Goal: Transaction & Acquisition: Subscribe to service/newsletter

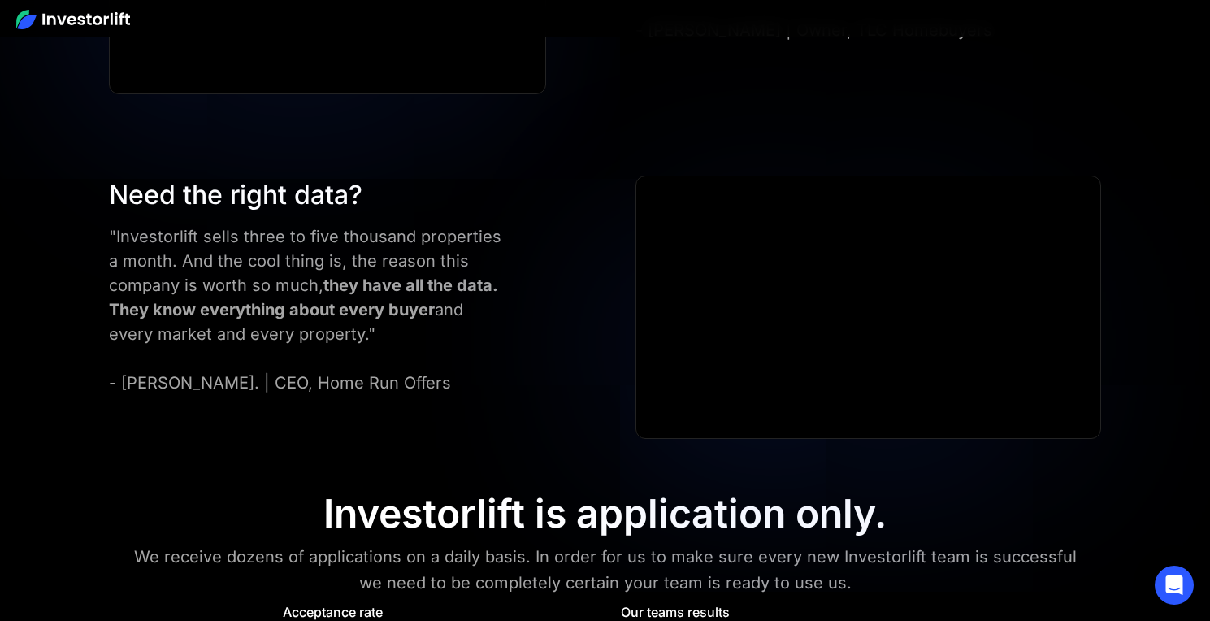
scroll to position [6429, 0]
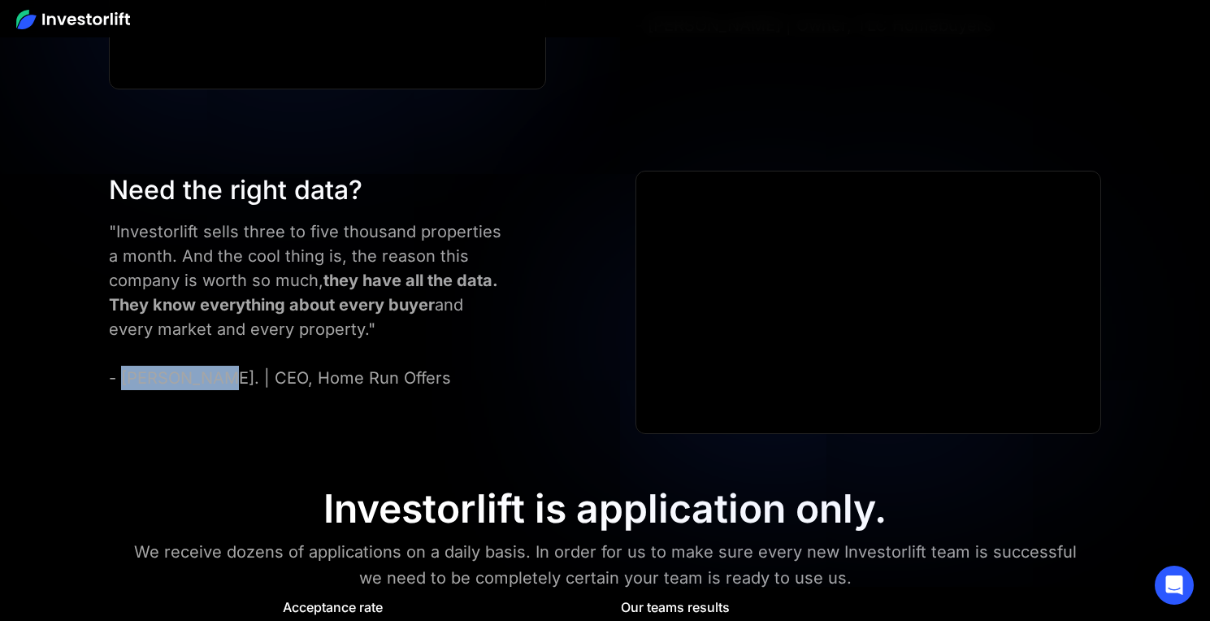
drag, startPoint x: 214, startPoint y: 378, endPoint x: 126, endPoint y: 377, distance: 87.7
click at [126, 377] on div ""Investorlift sells three to five thousand properties a month. And the cool thi…" at bounding box center [305, 304] width 393 height 171
click at [502, 351] on div "Need the right data? "Investorlift sells three to five thousand properties a mo…" at bounding box center [343, 280] width 485 height 219
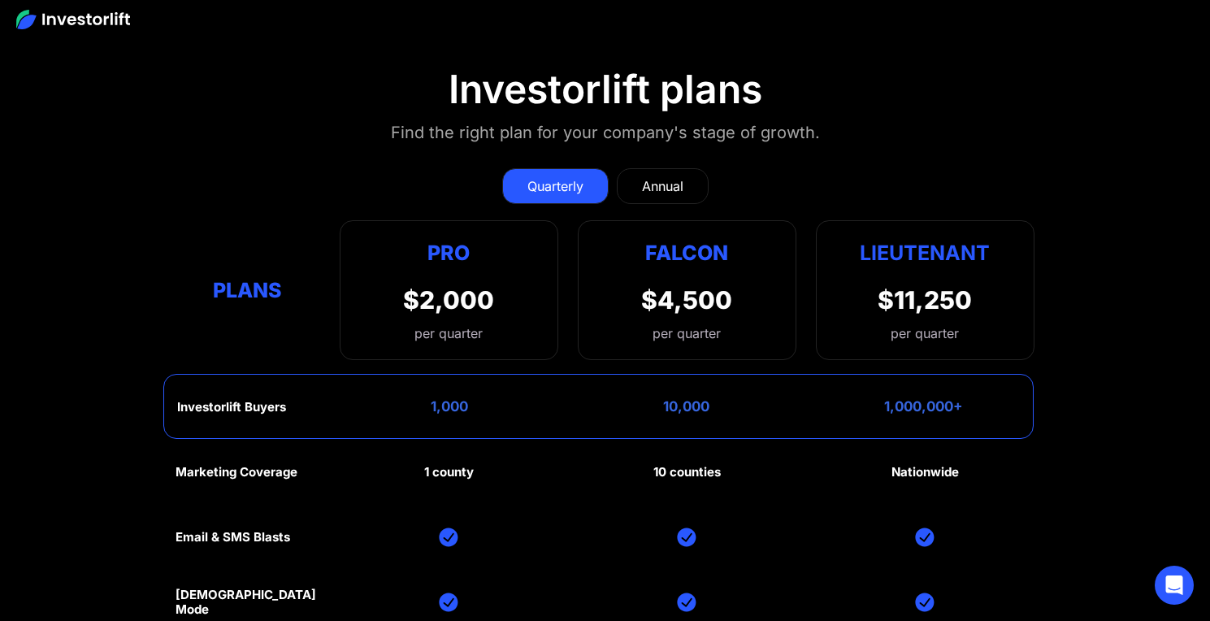
scroll to position [7149, 0]
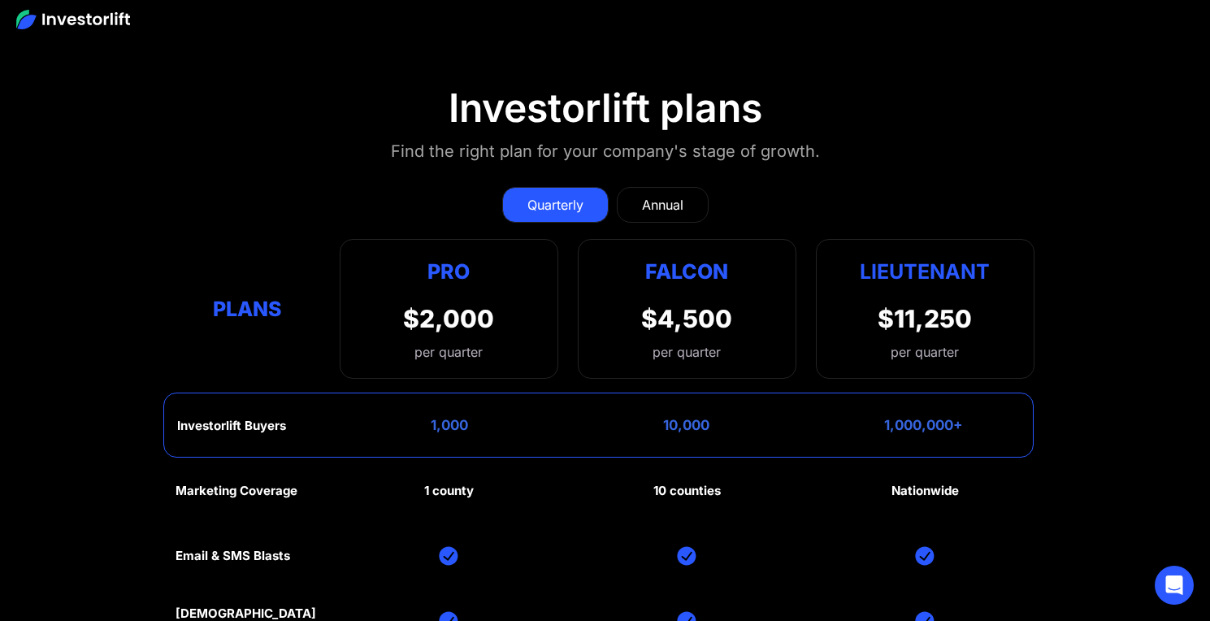
click at [474, 322] on div "$2,000" at bounding box center [448, 318] width 91 height 29
drag, startPoint x: 319, startPoint y: 504, endPoint x: 300, endPoint y: 496, distance: 20.8
drag, startPoint x: 298, startPoint y: 489, endPoint x: 425, endPoint y: 484, distance: 126.8
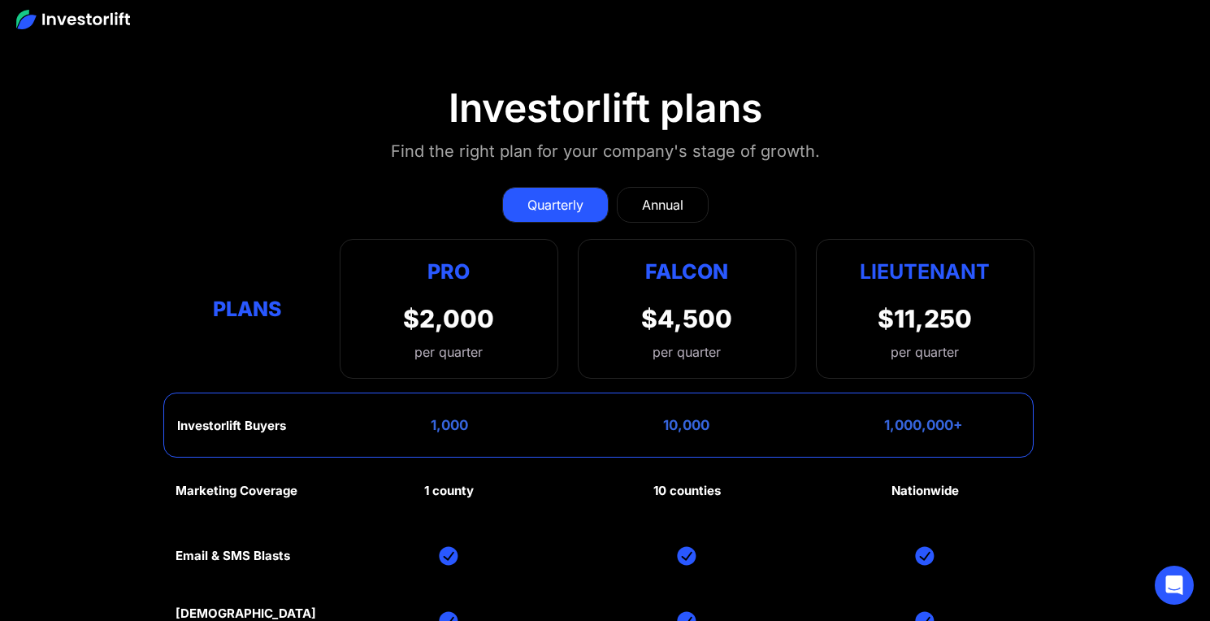
click at [425, 484] on div "1 county" at bounding box center [449, 490] width 50 height 15
click at [662, 214] on link "Annual" at bounding box center [663, 205] width 92 height 36
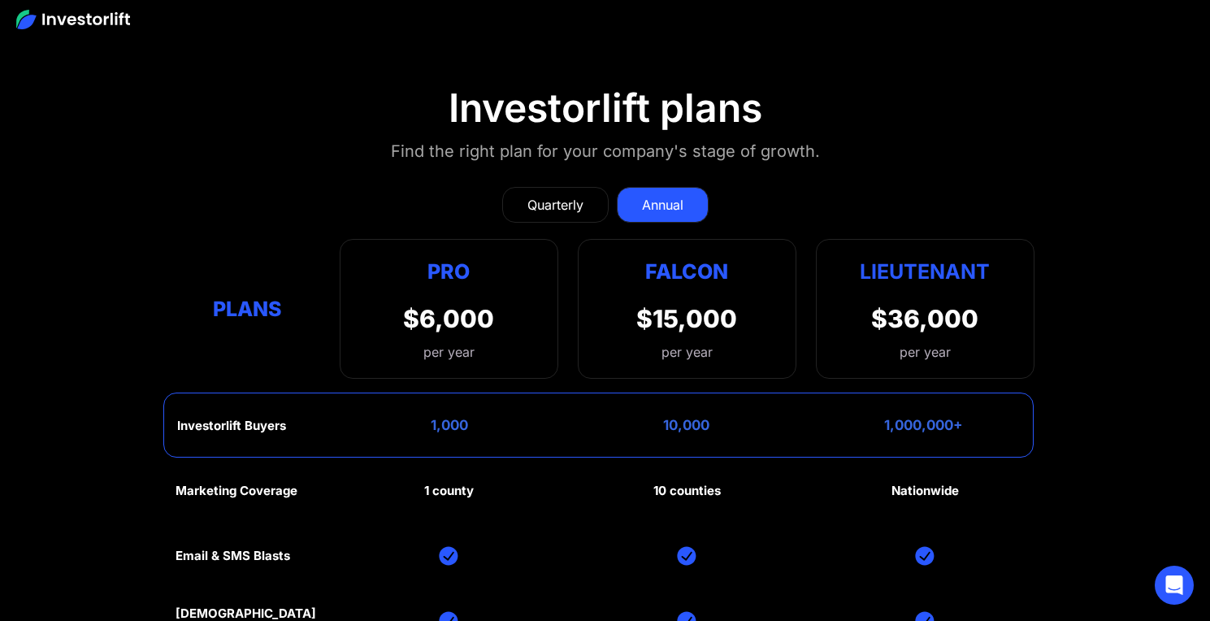
click at [560, 204] on div "Quarterly" at bounding box center [555, 204] width 56 height 19
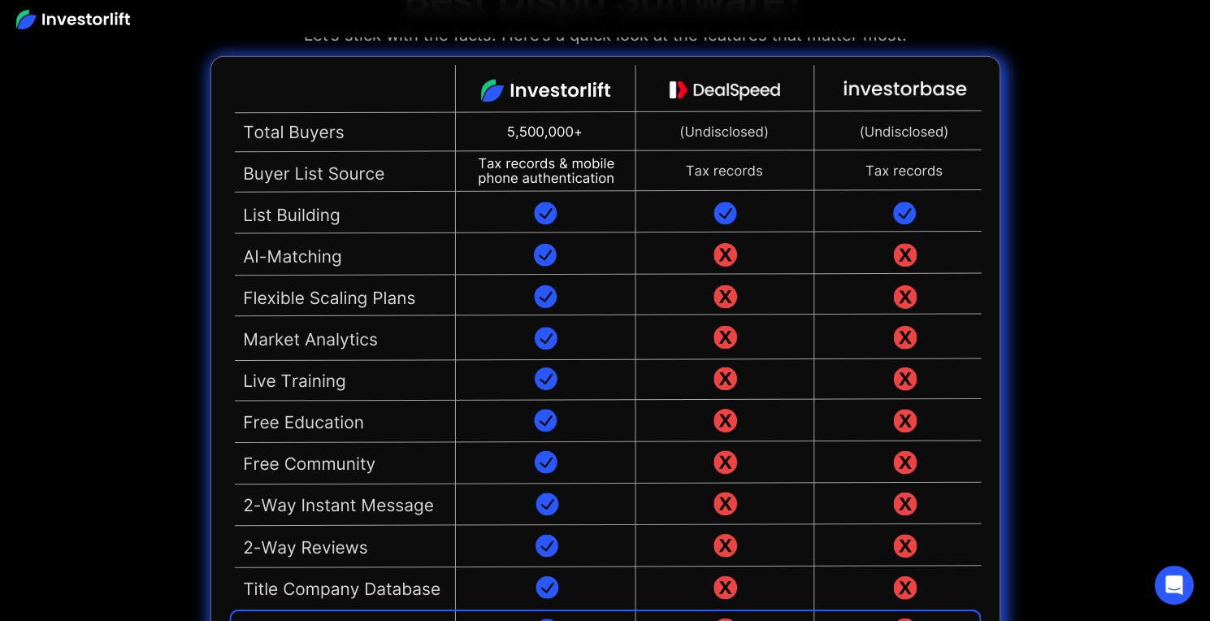
scroll to position [3705, 0]
